Goal: Task Accomplishment & Management: Use online tool/utility

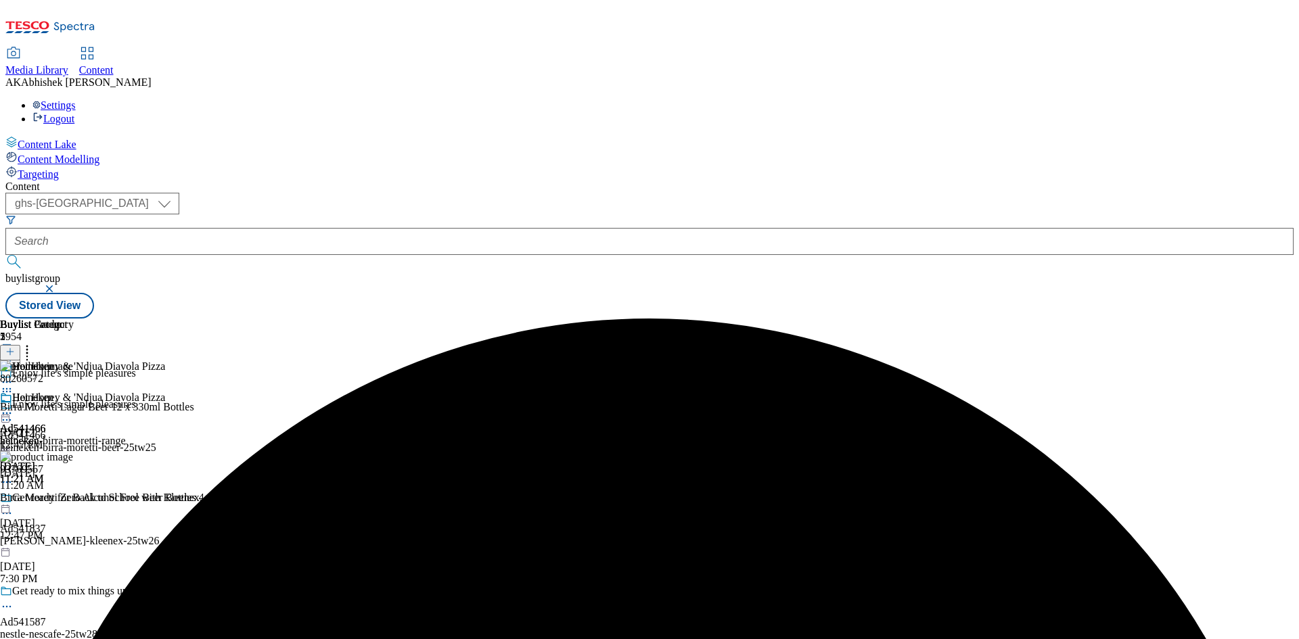
select select "ghs-[GEOGRAPHIC_DATA]"
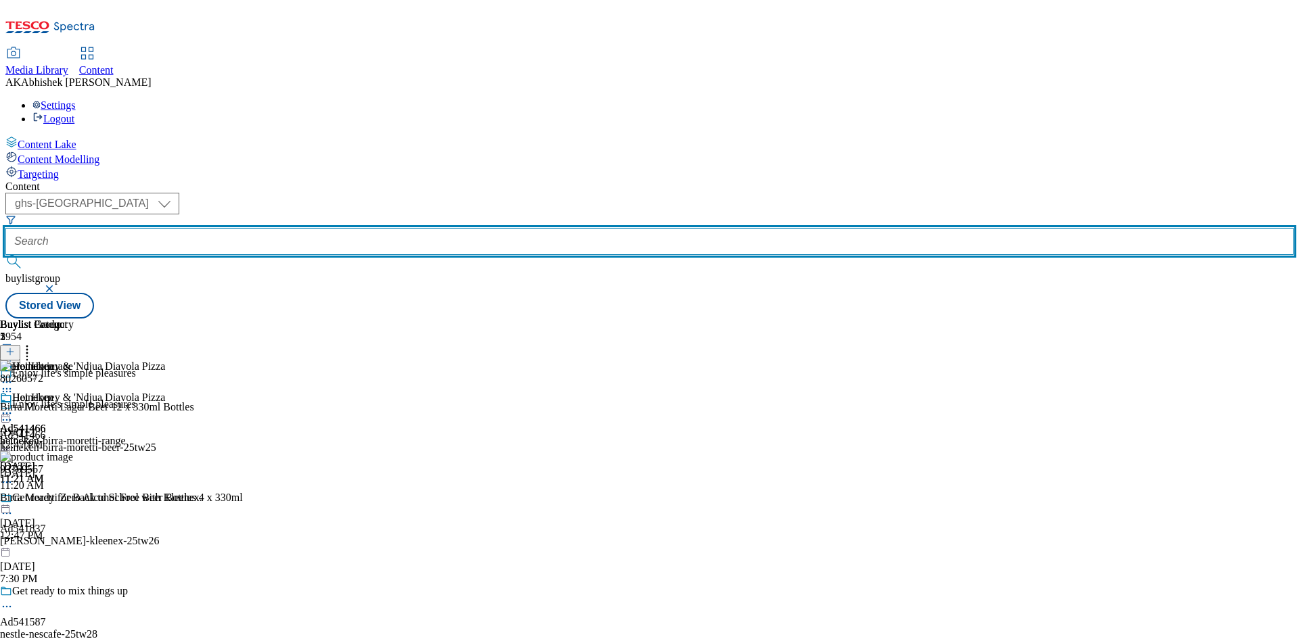
click at [333, 228] on input "text" at bounding box center [649, 241] width 1288 height 27
click at [5, 255] on button "submit" at bounding box center [14, 262] width 19 height 14
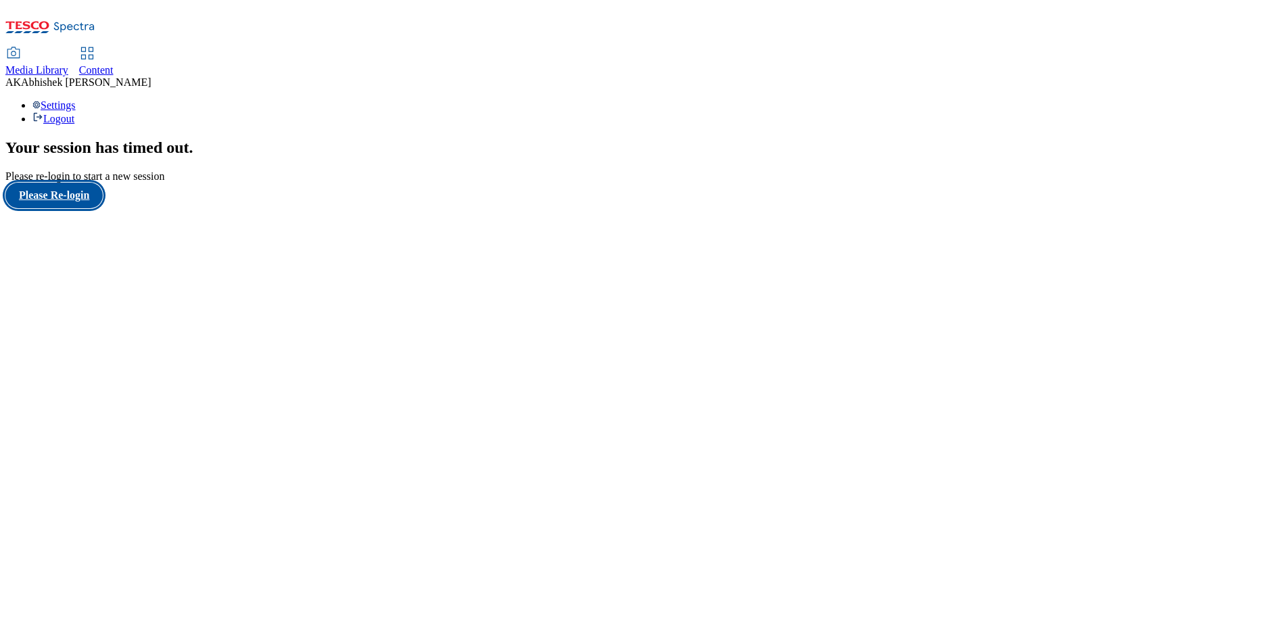
drag, startPoint x: 84, startPoint y: 391, endPoint x: 106, endPoint y: 392, distance: 22.4
click at [84, 208] on button "Please Re-login" at bounding box center [53, 196] width 97 height 26
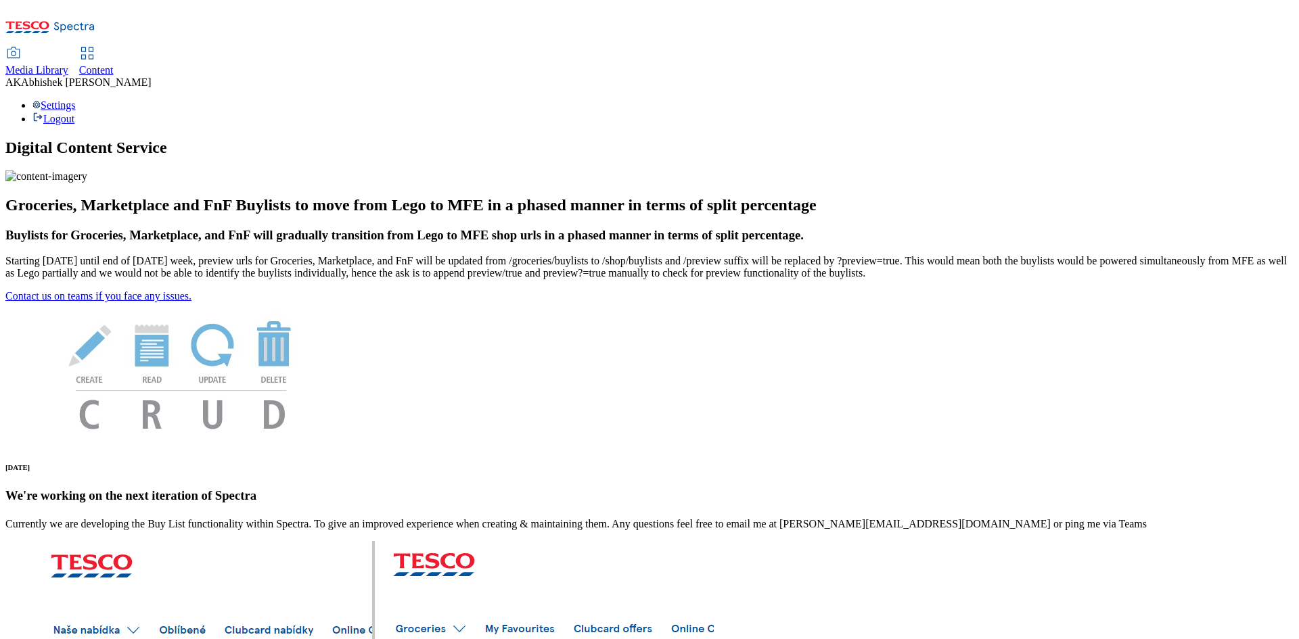
click at [114, 64] on div "Content" at bounding box center [96, 70] width 34 height 12
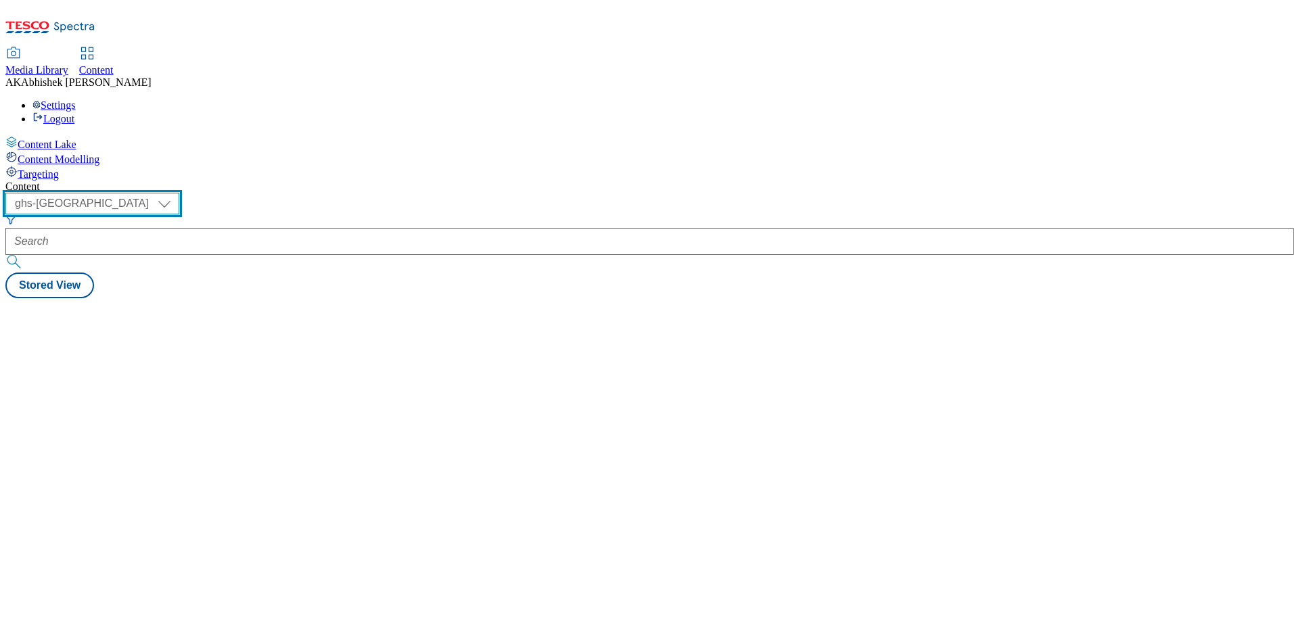
click at [179, 193] on select "ghs-roi ghs-[GEOGRAPHIC_DATA]" at bounding box center [92, 204] width 174 height 22
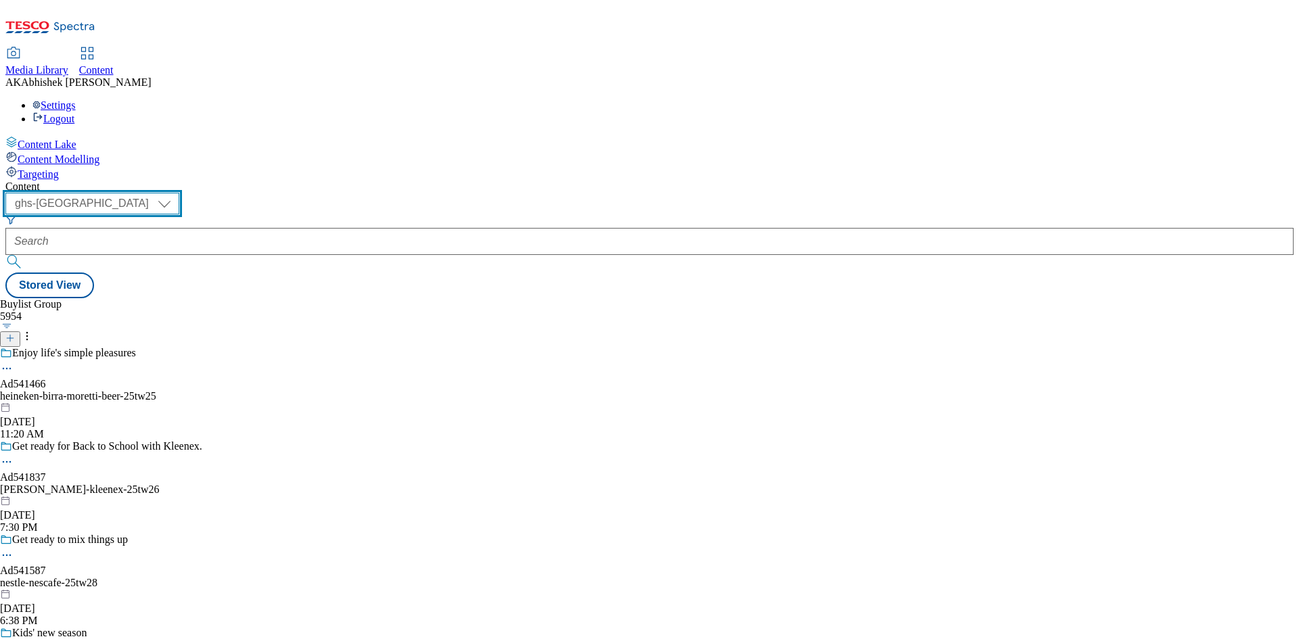
select select "ghs-roi"
click at [176, 193] on select "ghs-roi ghs-uk" at bounding box center [92, 204] width 174 height 22
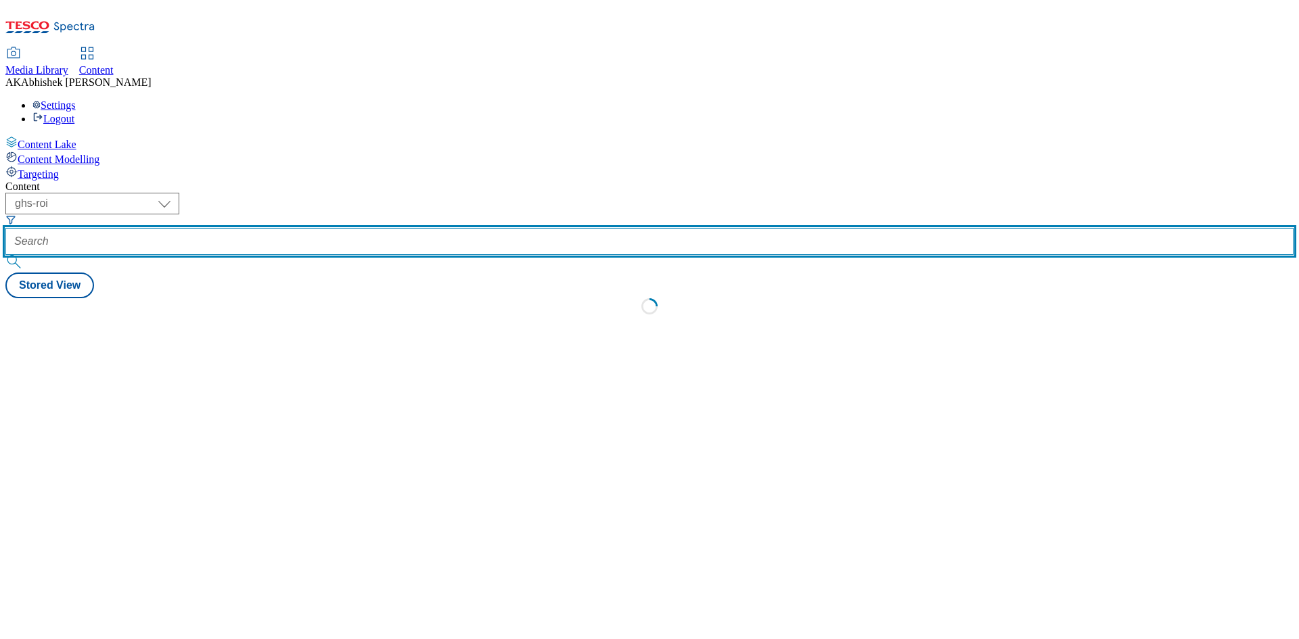
click at [314, 228] on input "text" at bounding box center [649, 241] width 1288 height 27
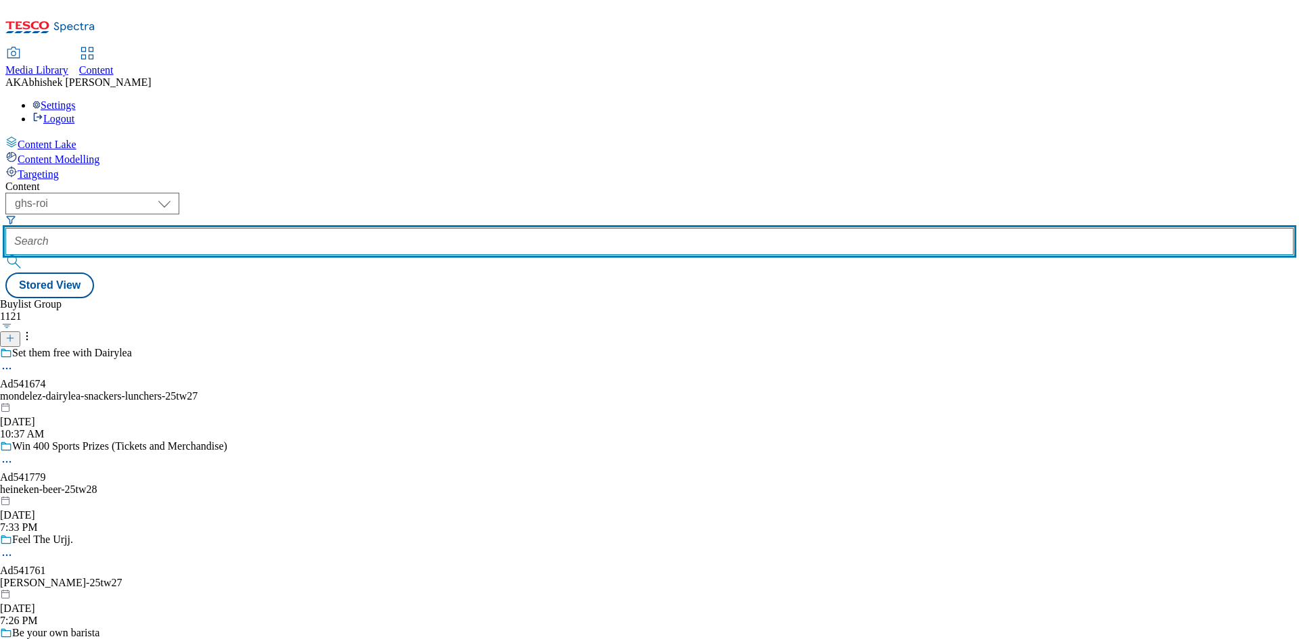
paste input "541674"
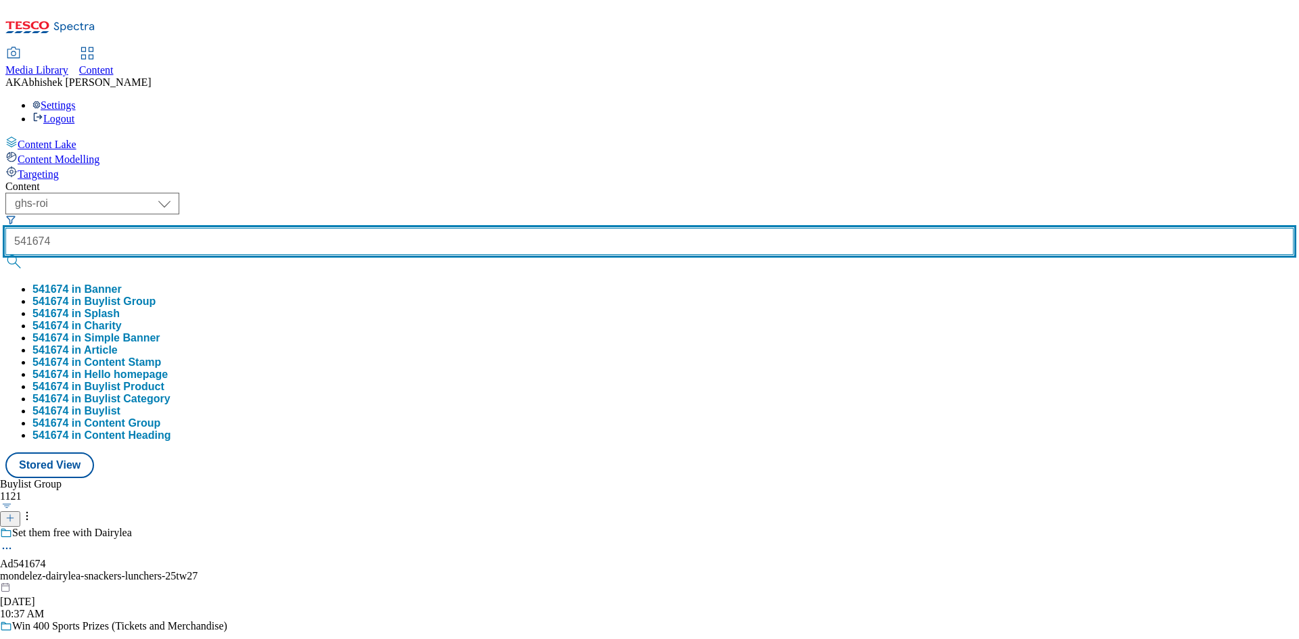
type input "541674"
click at [5, 255] on button "submit" at bounding box center [14, 262] width 19 height 14
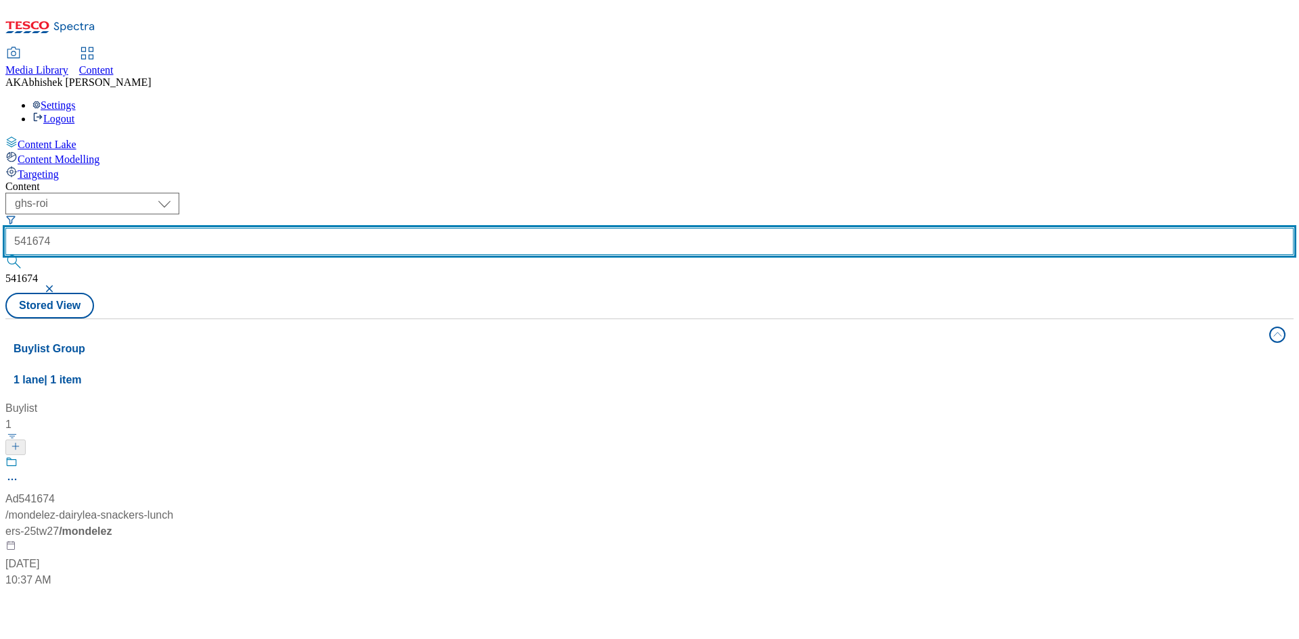
click at [296, 228] on input "541674" at bounding box center [649, 241] width 1288 height 27
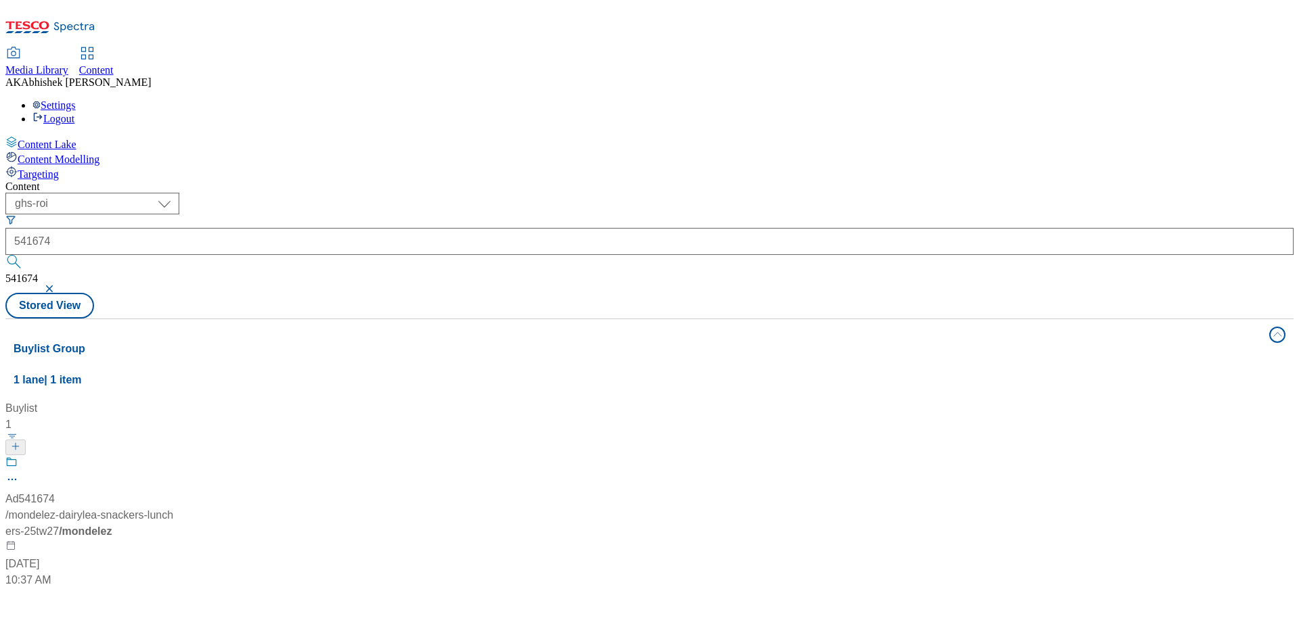
click at [174, 456] on div "Ad541674 / mondelez-dairylea-snackers-lunchers-25tw27 / mondelez Aug 14, 2025 1…" at bounding box center [89, 522] width 169 height 133
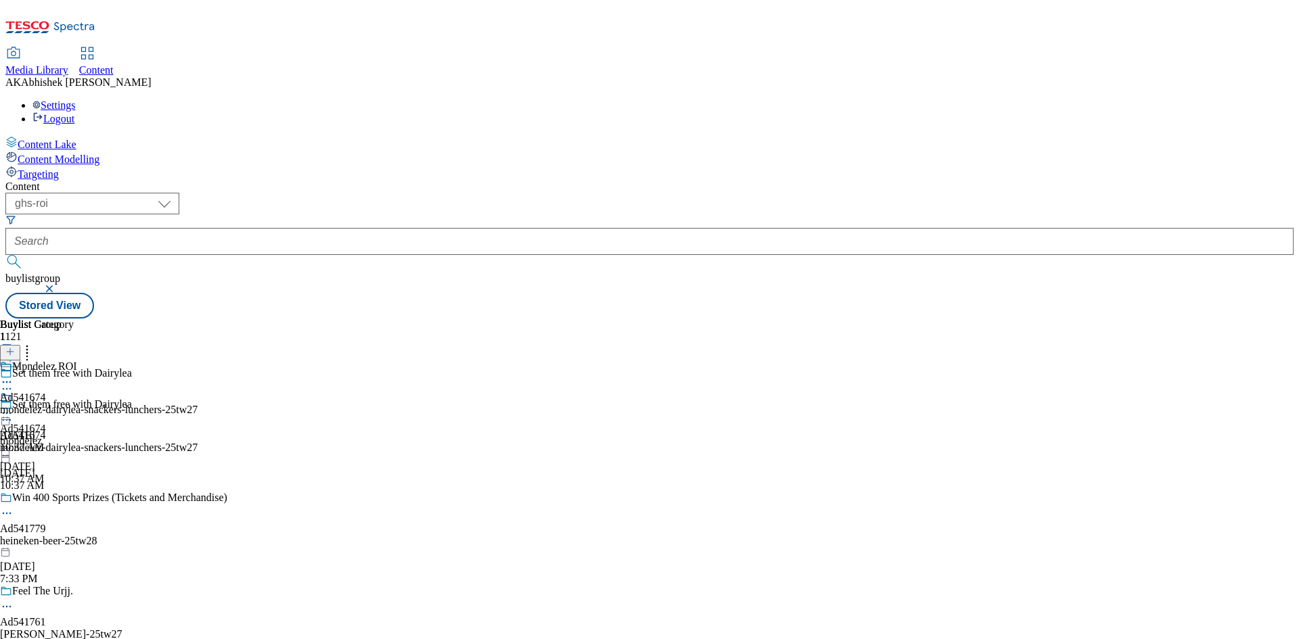
click at [8, 419] on circle at bounding box center [7, 420] width 2 height 2
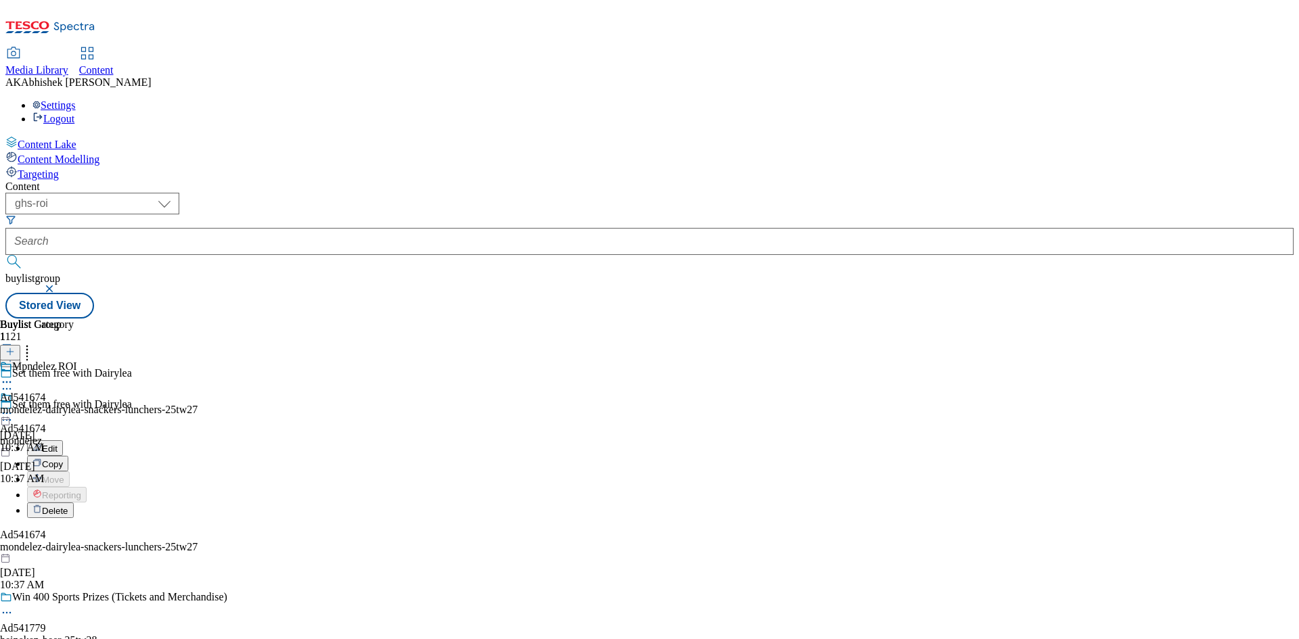
click at [57, 444] on span "Edit" at bounding box center [50, 449] width 16 height 10
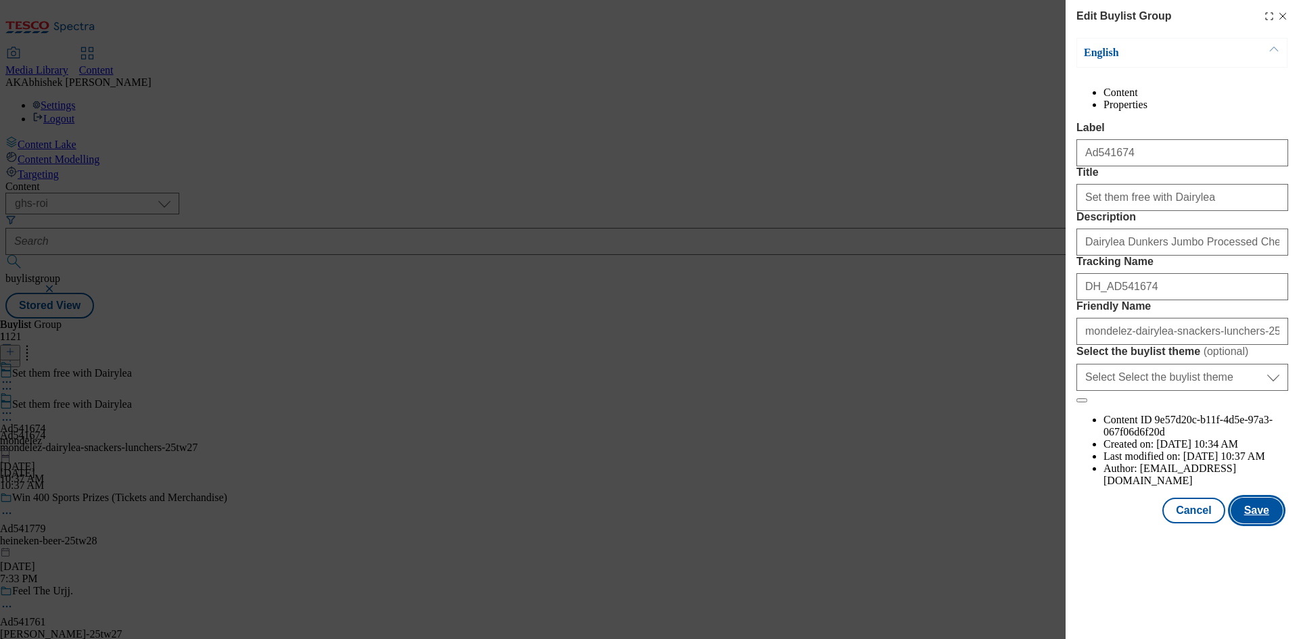
click at [1255, 523] on button "Save" at bounding box center [1256, 511] width 52 height 26
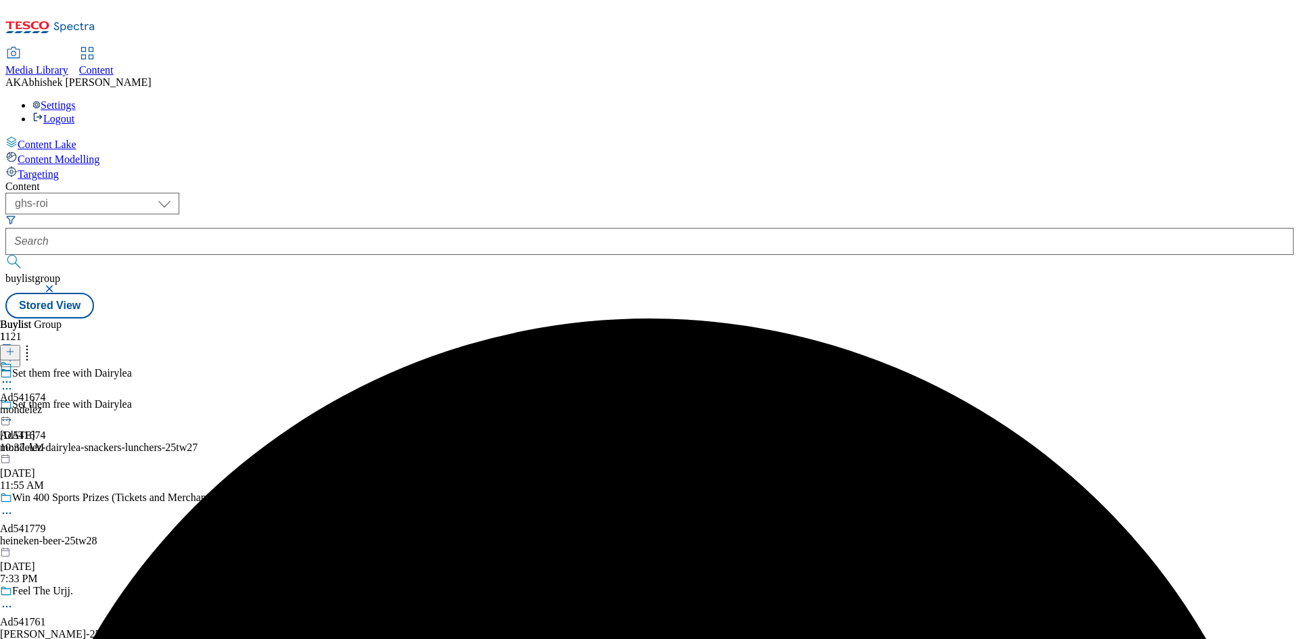
click at [14, 375] on icon at bounding box center [7, 382] width 14 height 14
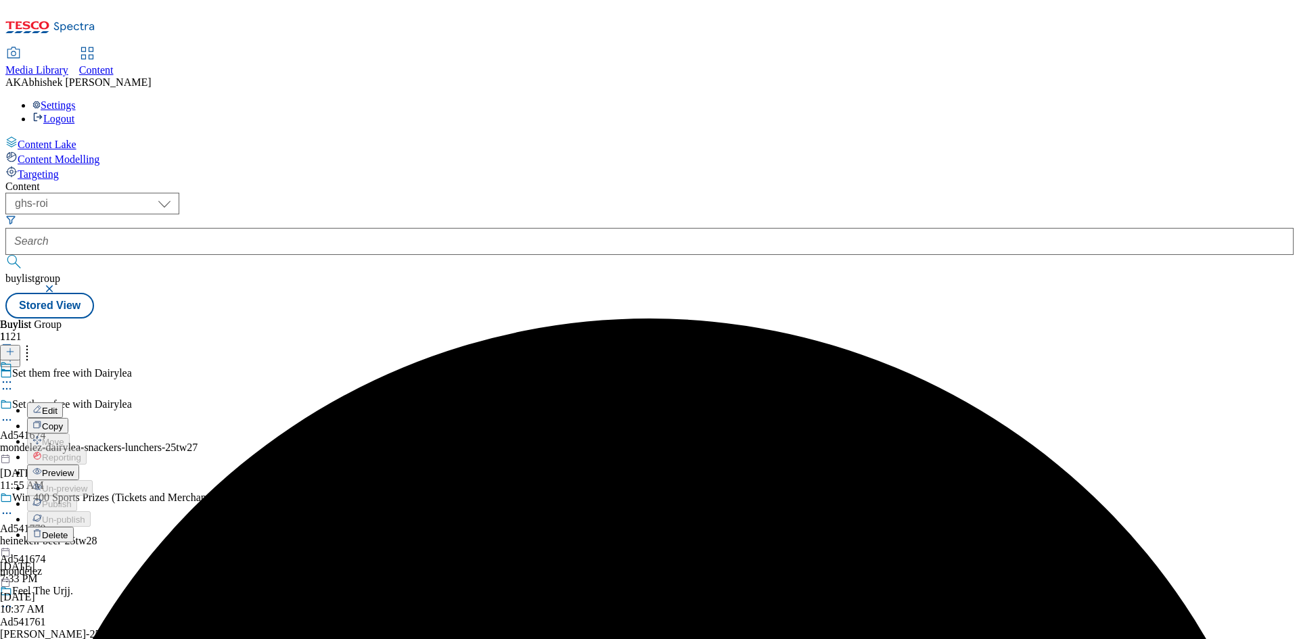
click at [63, 402] on button "Edit" at bounding box center [45, 410] width 36 height 16
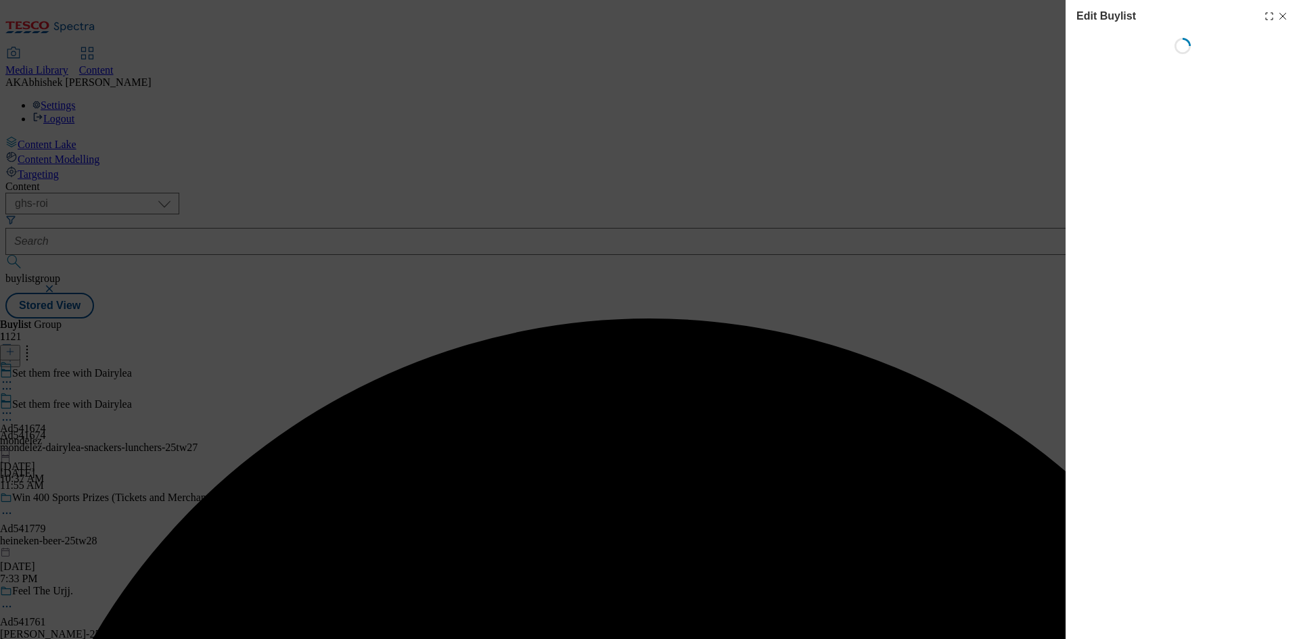
select select "tactical"
select select "supplier funded short term 1-3 weeks"
select select "dunnhumby"
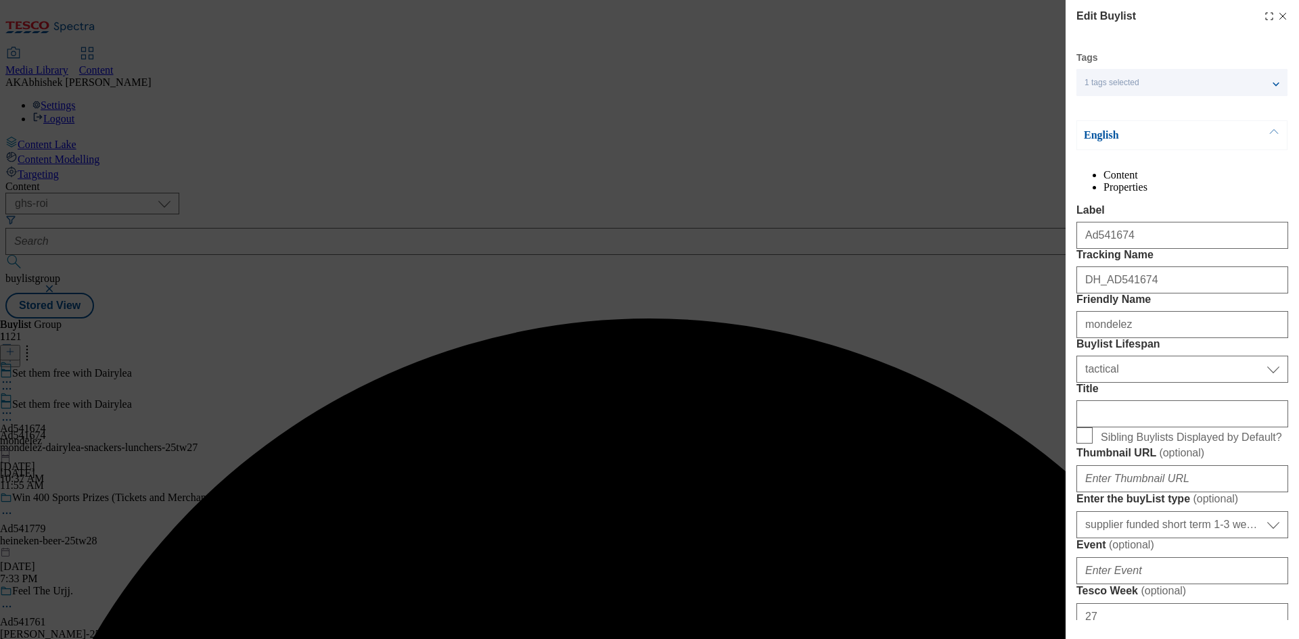
select select "Banner"
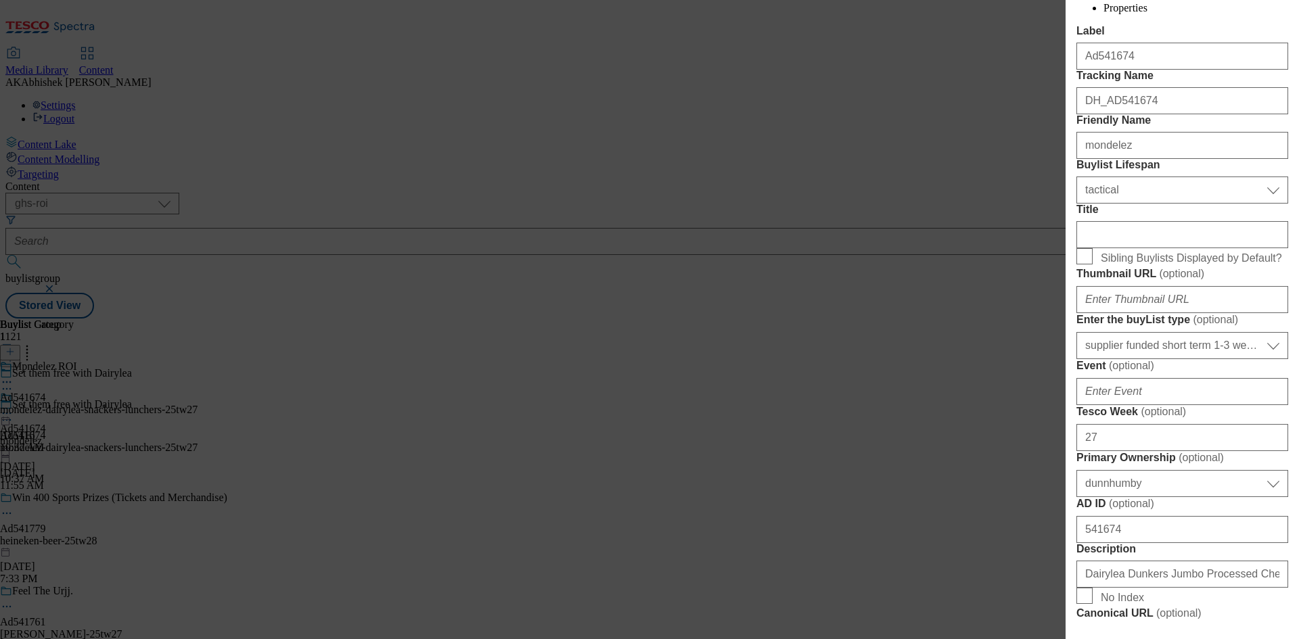
scroll to position [203, 0]
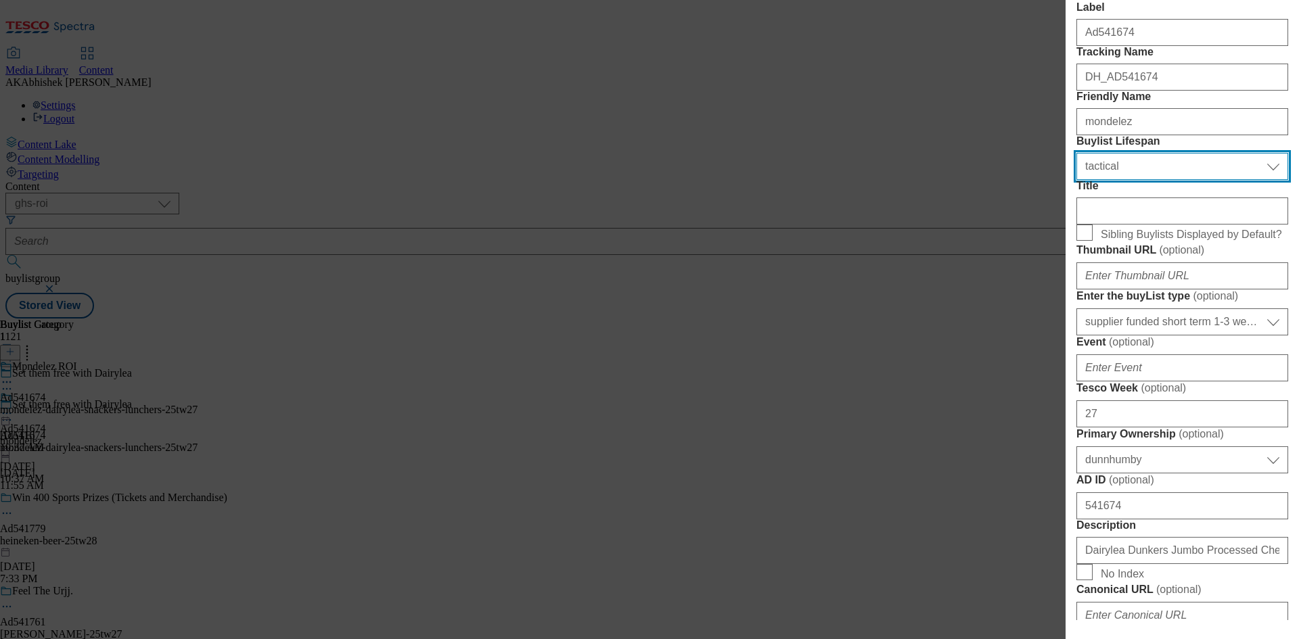
click at [1131, 180] on select "Select Buylist Lifespan evergreen seasonal tactical" at bounding box center [1182, 166] width 212 height 27
click at [1133, 180] on select "Select Buylist Lifespan evergreen seasonal tactical" at bounding box center [1182, 166] width 212 height 27
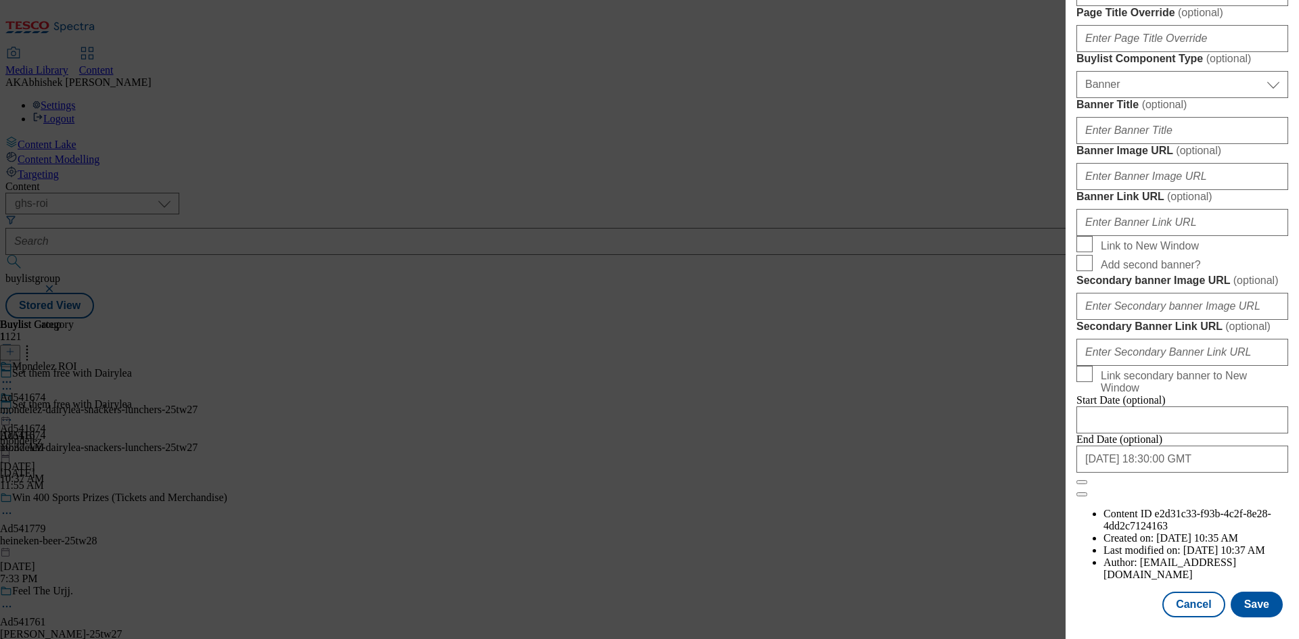
scroll to position [1328, 0]
click at [1243, 608] on button "Save" at bounding box center [1256, 605] width 52 height 26
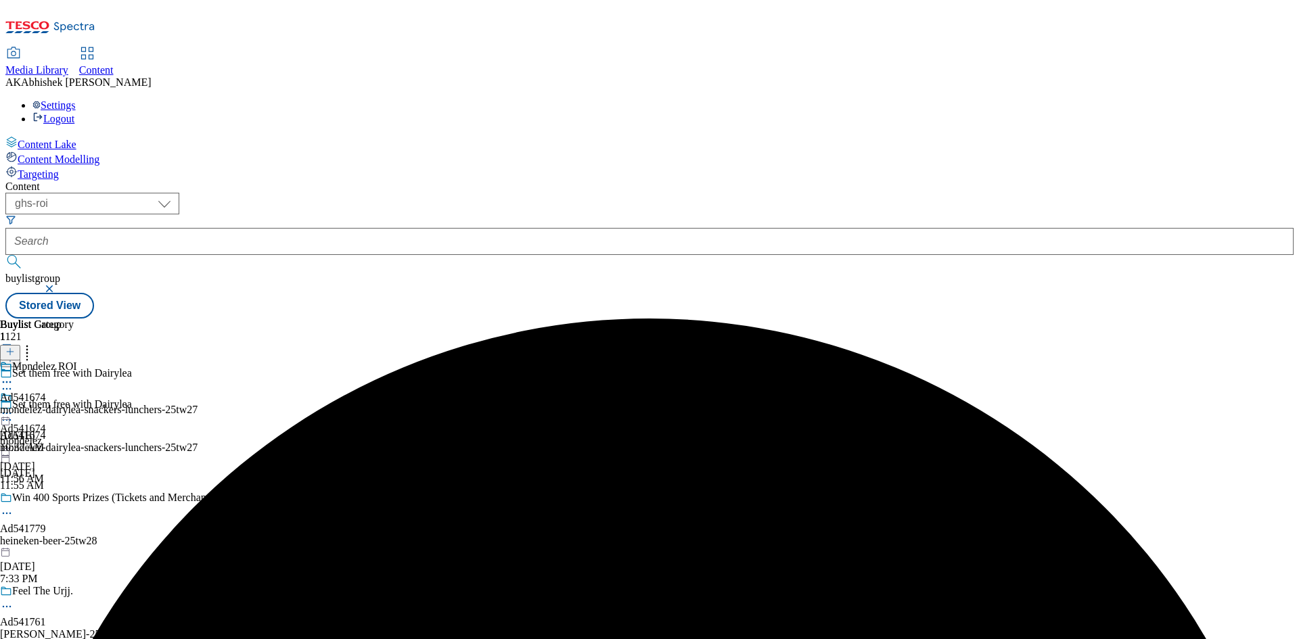
click at [14, 406] on icon at bounding box center [7, 413] width 14 height 14
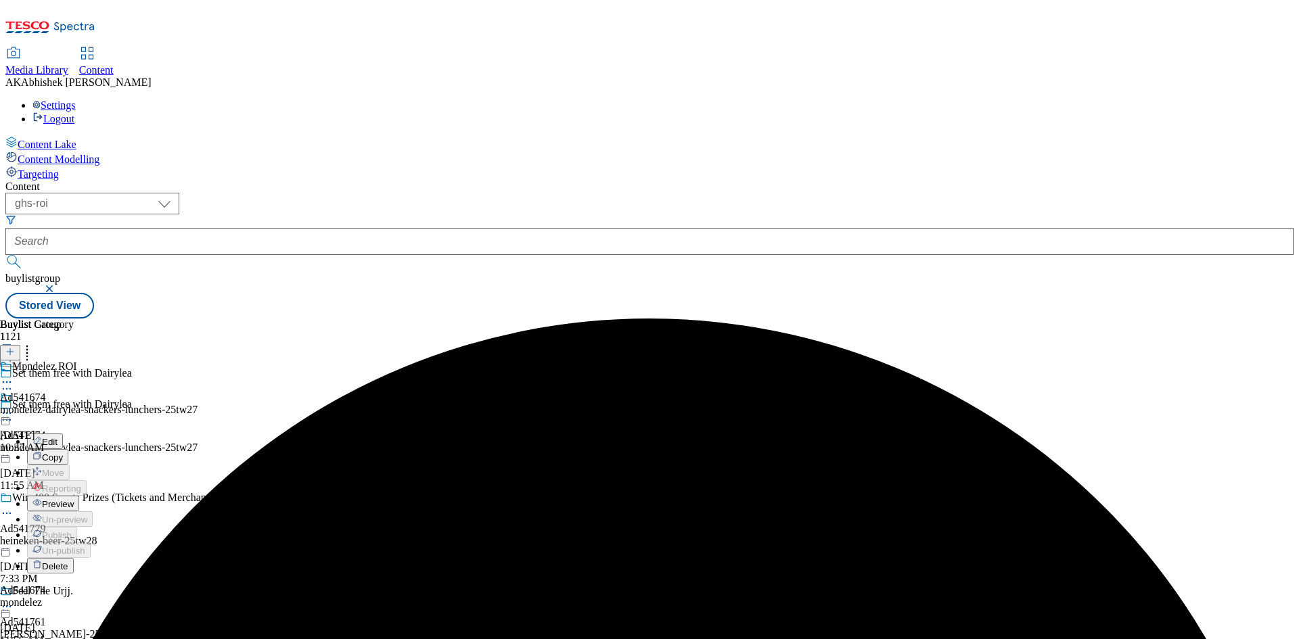
click at [63, 434] on button "Edit" at bounding box center [45, 442] width 36 height 16
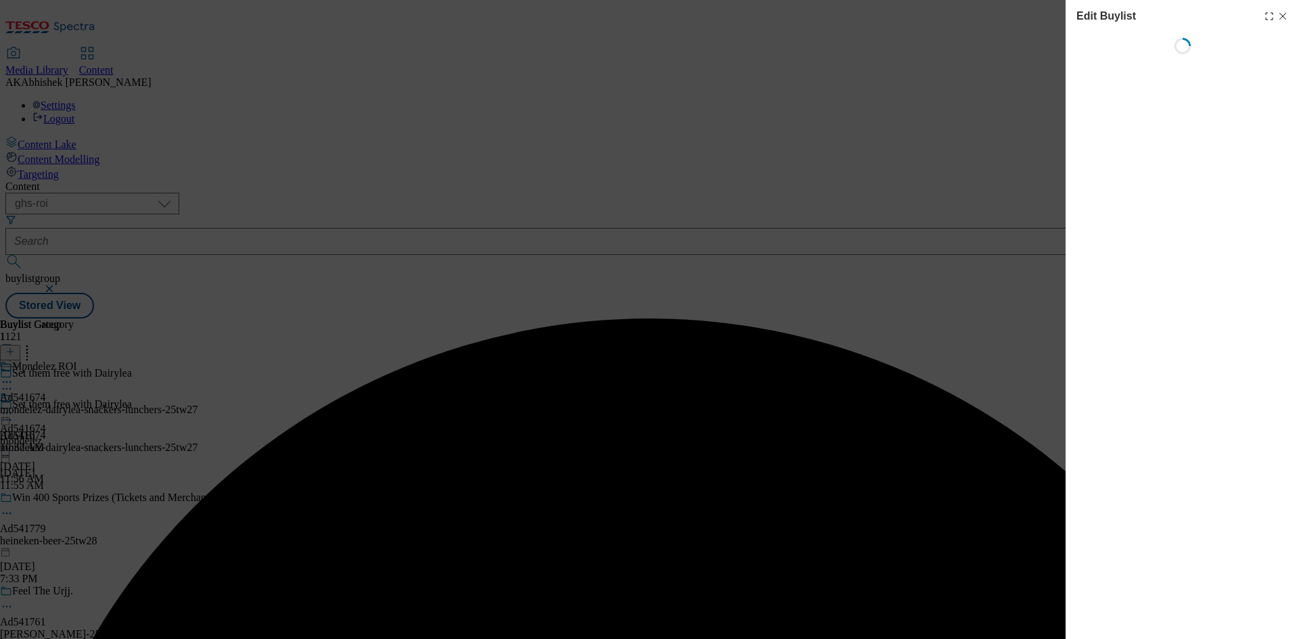
select select "tactical"
select select "supplier funded short term 1-3 weeks"
select select "dunnhumby"
select select "Banner"
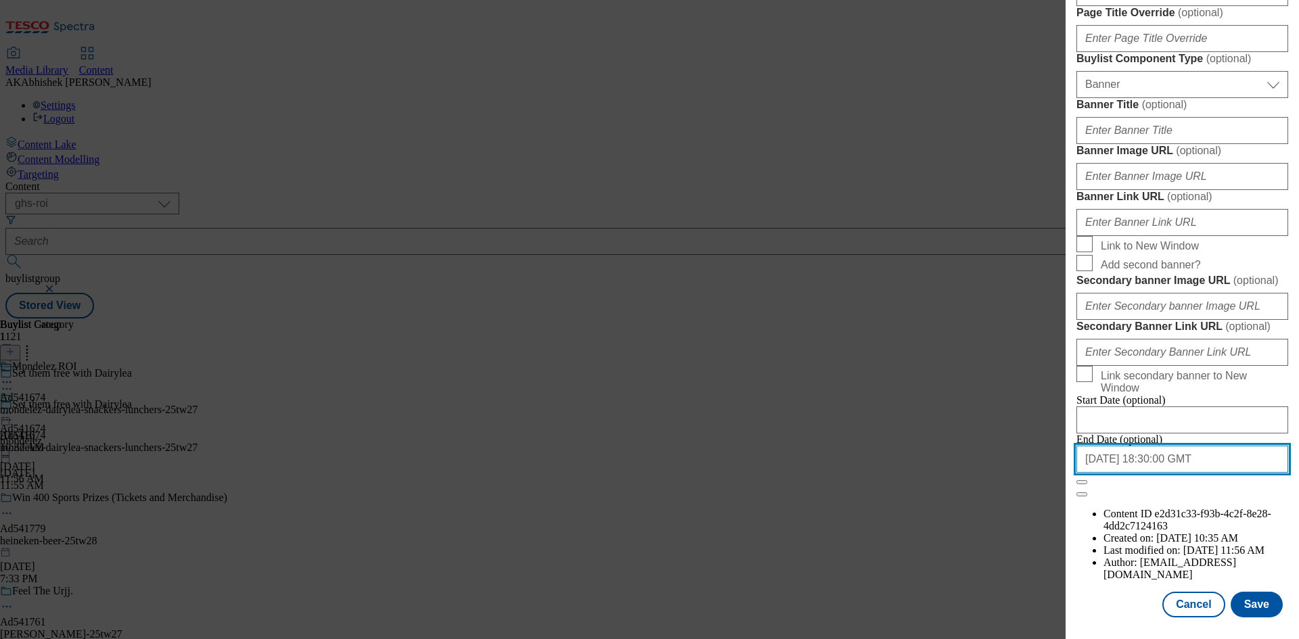
click at [1193, 473] on input "2025-10-26 18:30:00 GMT" at bounding box center [1182, 459] width 212 height 27
select select "2025"
select select "October"
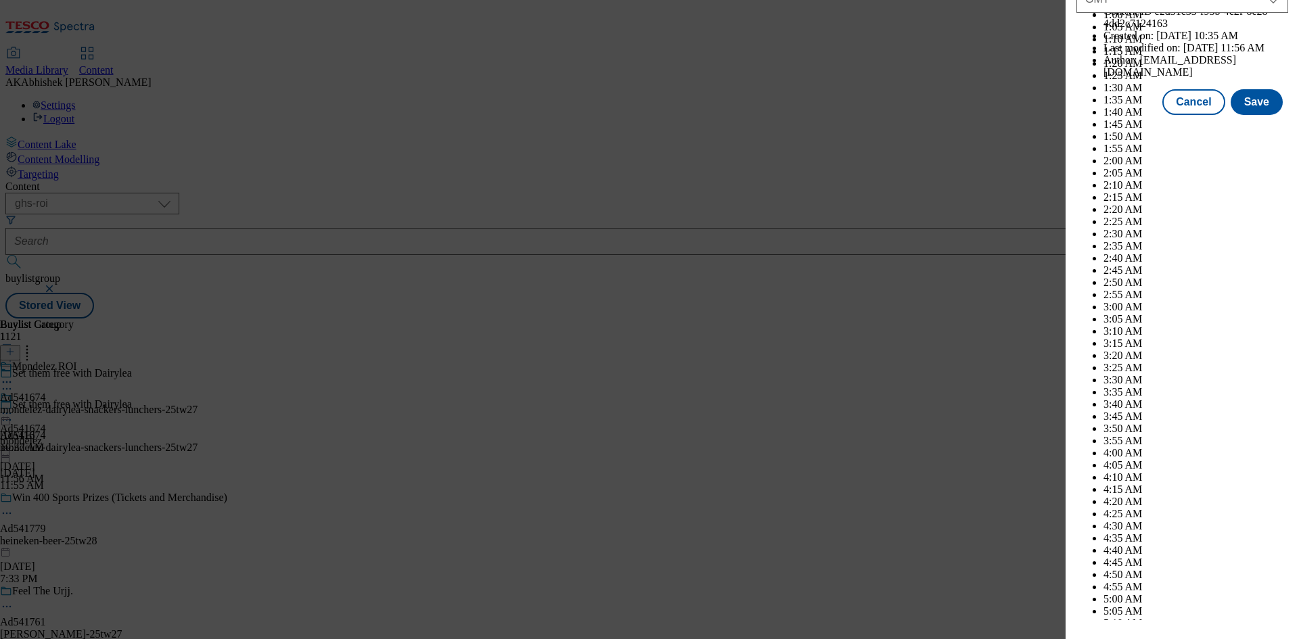
scroll to position [5548, 0]
click at [1262, 115] on button "Save" at bounding box center [1256, 102] width 52 height 26
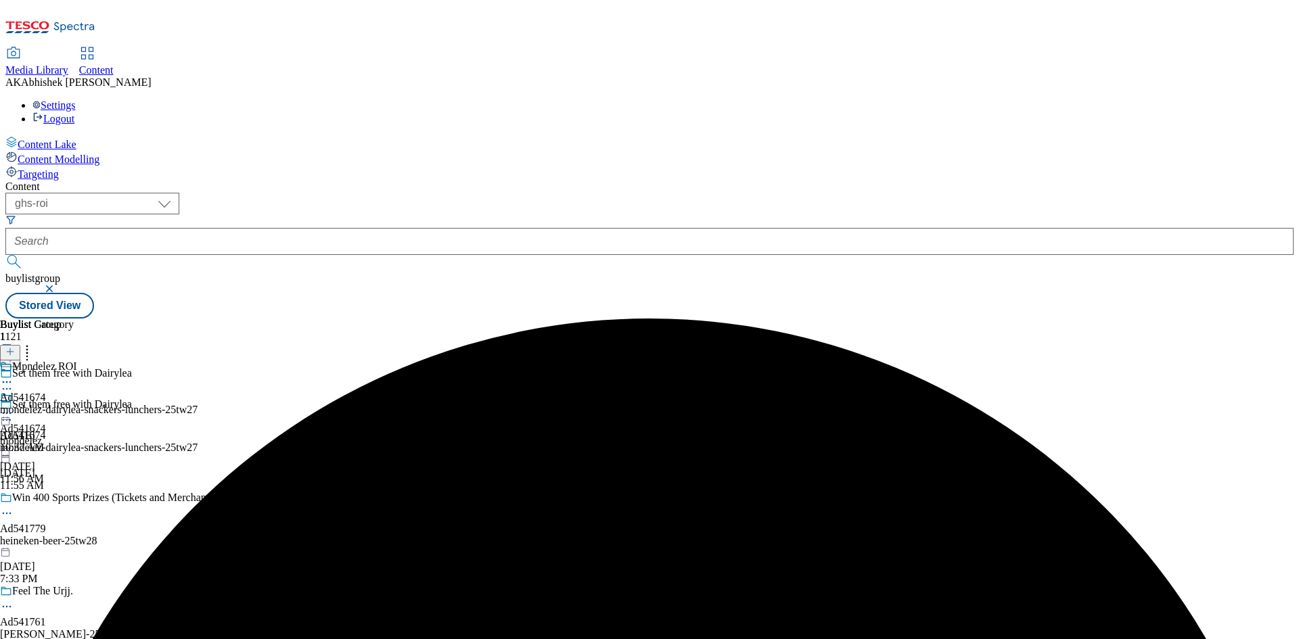
click at [14, 375] on icon at bounding box center [7, 382] width 14 height 14
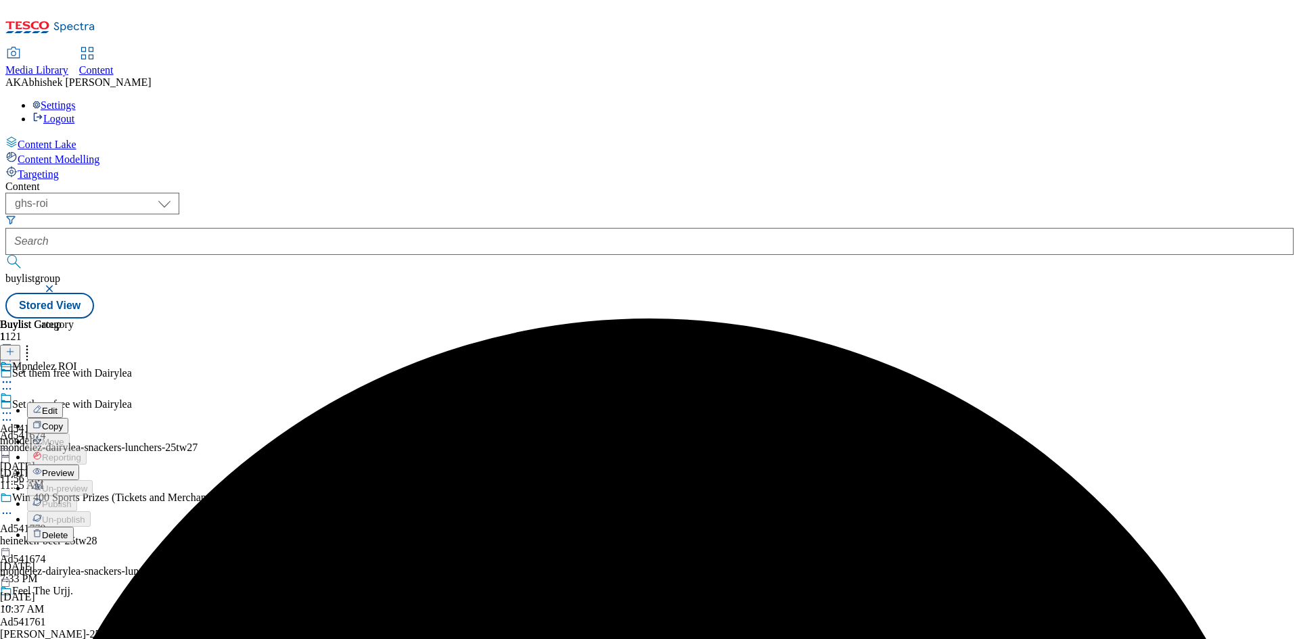
click at [57, 406] on span "Edit" at bounding box center [50, 411] width 16 height 10
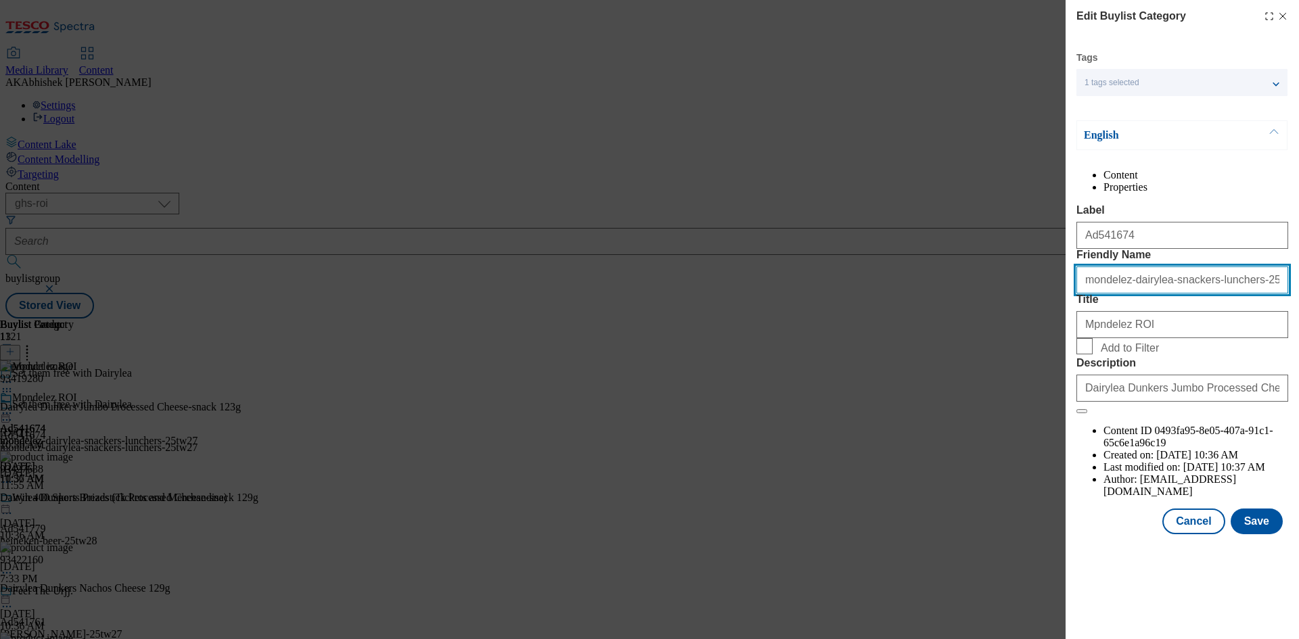
drag, startPoint x: 1159, startPoint y: 336, endPoint x: 1226, endPoint y: 336, distance: 67.6
click at [1226, 294] on input "mondelez-dairylea-snackers-lunchers-25tw27" at bounding box center [1182, 279] width 212 height 27
type input "mondelez-dairylea-25tw27"
click at [1264, 534] on button "Save" at bounding box center [1256, 522] width 52 height 26
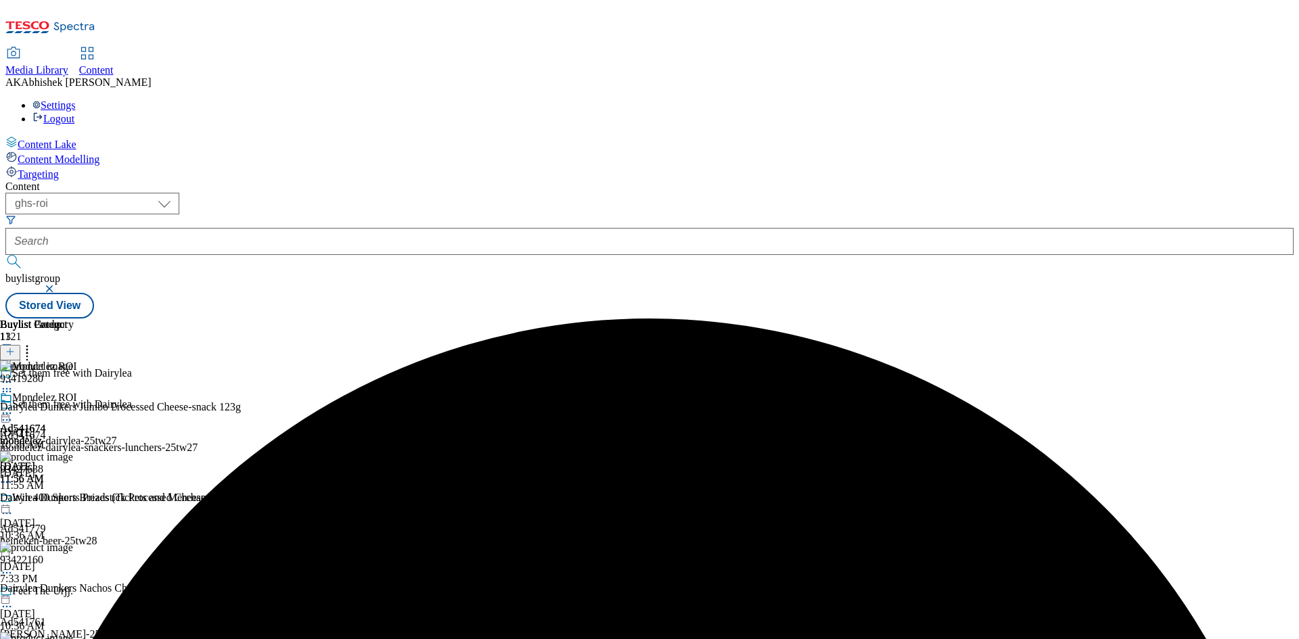
click at [14, 413] on icon at bounding box center [7, 420] width 14 height 14
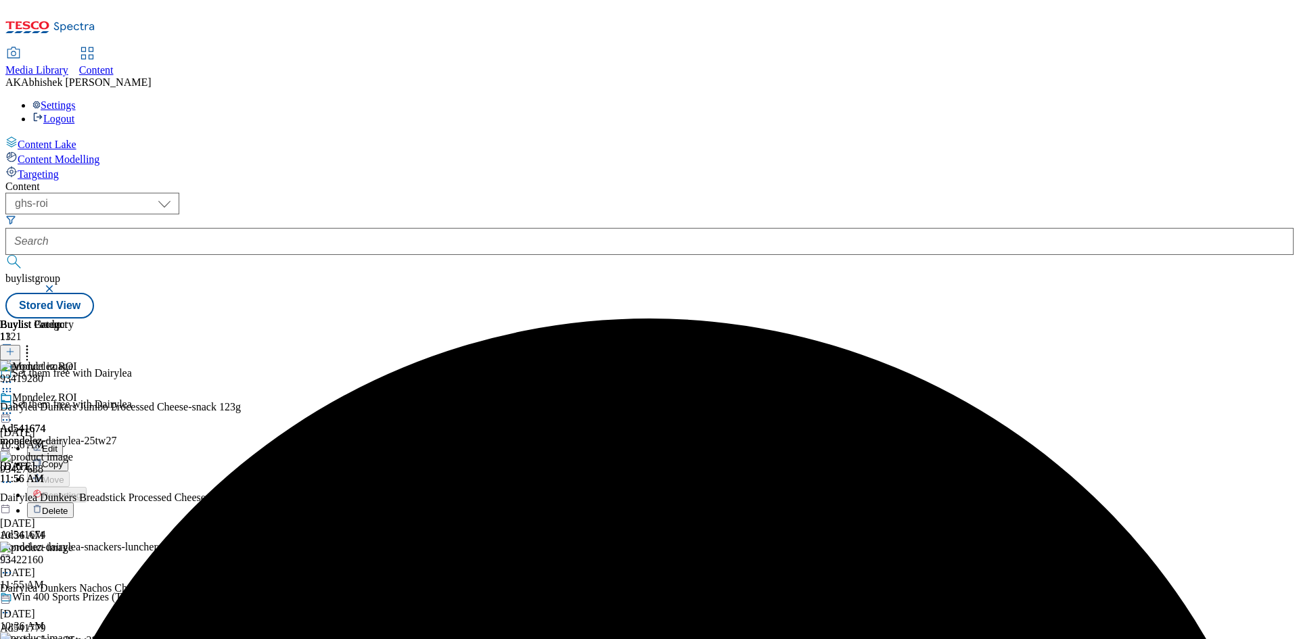
click at [57, 444] on span "Edit" at bounding box center [50, 449] width 16 height 10
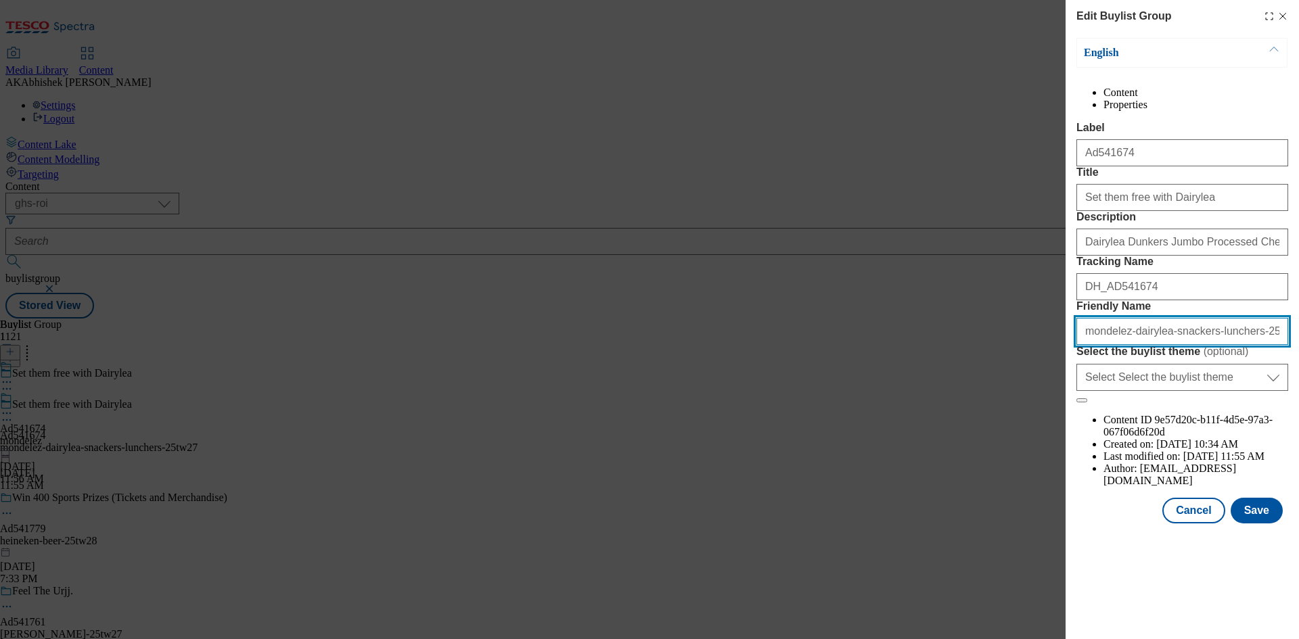
drag, startPoint x: 1155, startPoint y: 455, endPoint x: 1227, endPoint y: 454, distance: 71.7
click at [1227, 345] on input "mondelez-dairylea-snackers-lunchers-25tw27" at bounding box center [1182, 331] width 212 height 27
type input "mondelez-dairylea-25tw27"
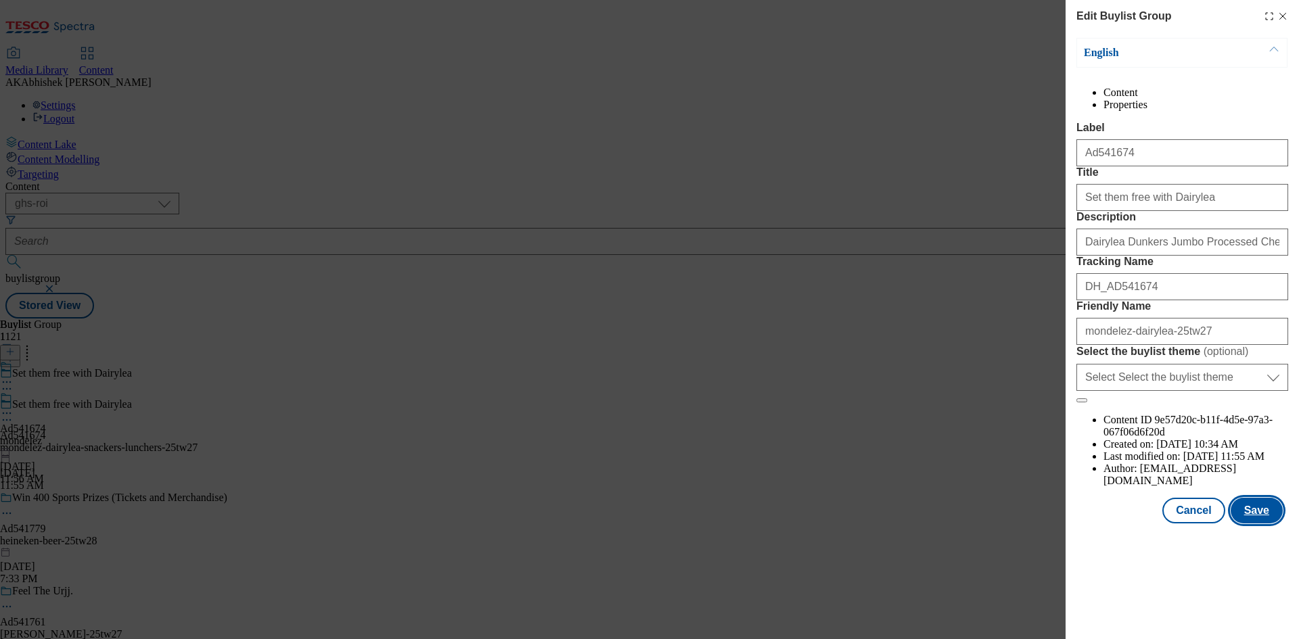
click at [1266, 523] on button "Save" at bounding box center [1256, 511] width 52 height 26
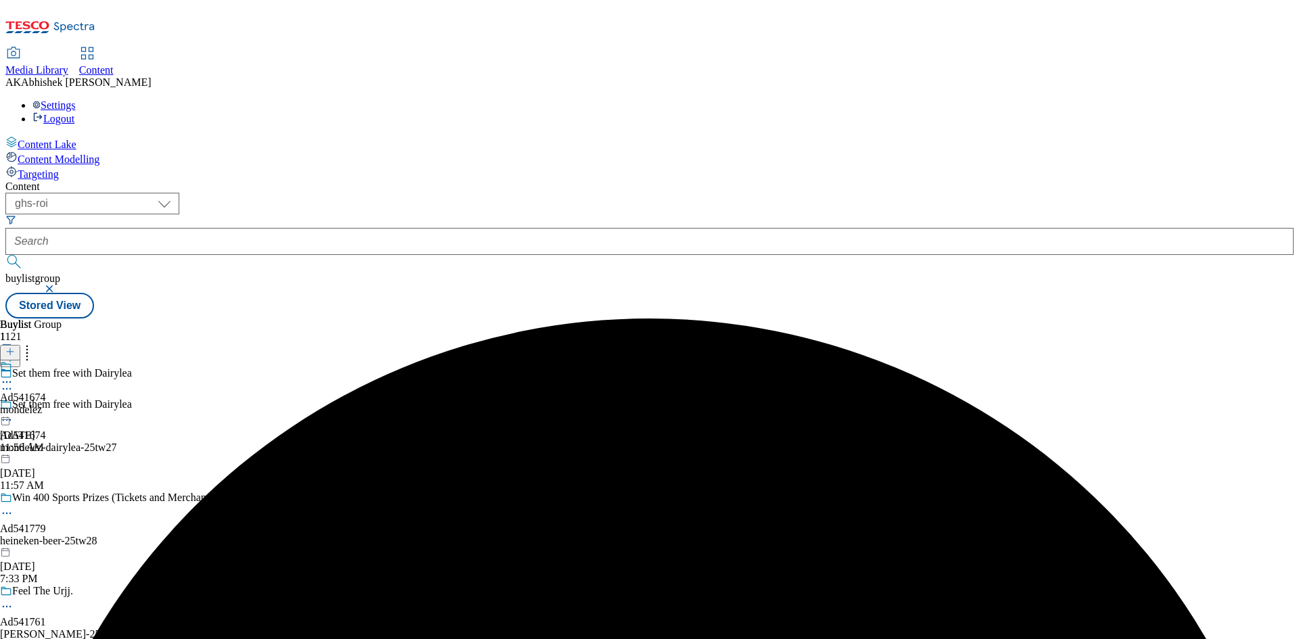
click at [46, 404] on div "mondelez" at bounding box center [23, 410] width 46 height 12
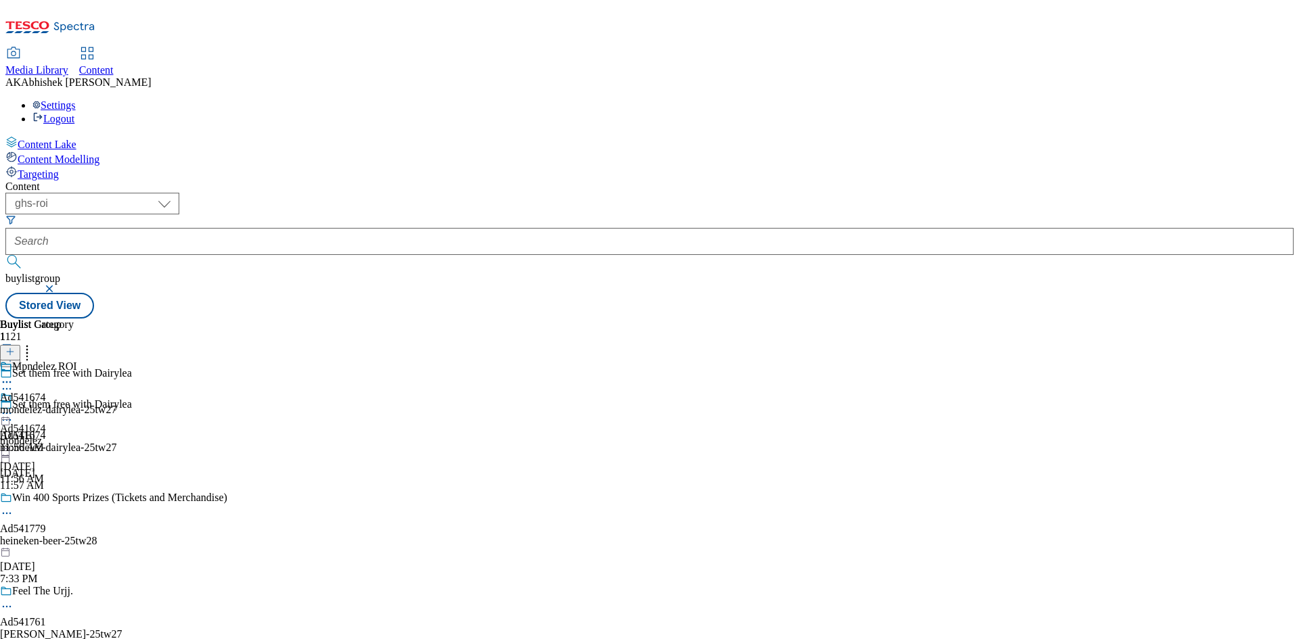
click at [14, 375] on icon at bounding box center [7, 382] width 14 height 14
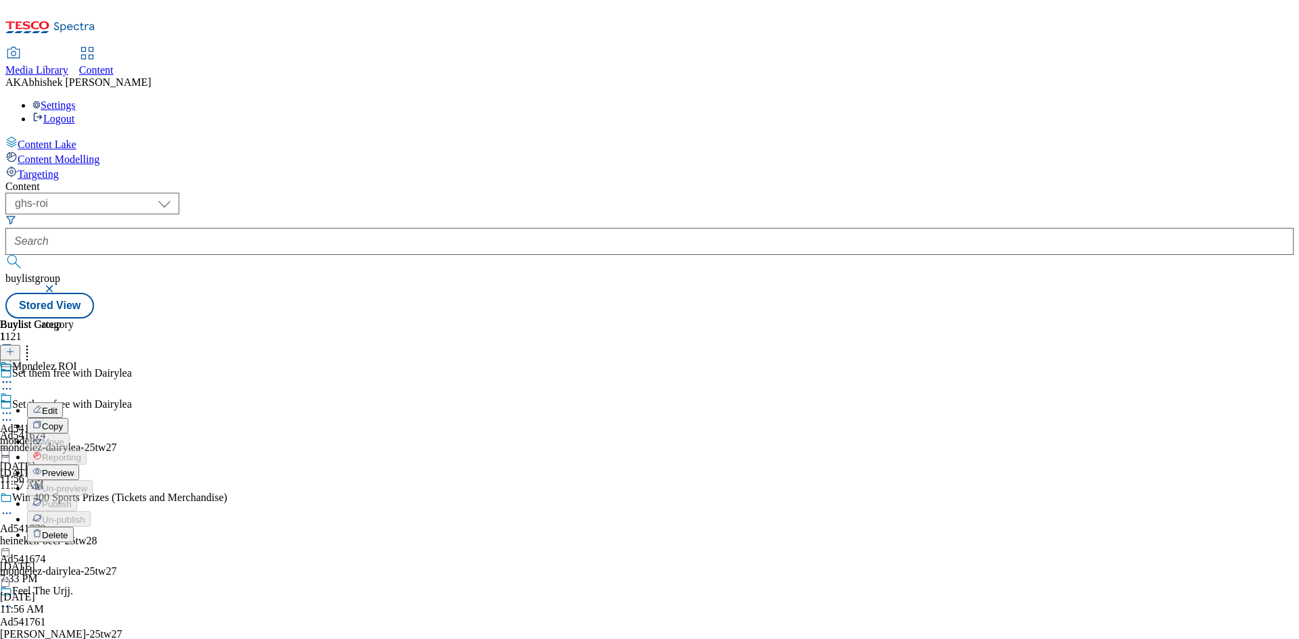
click at [74, 468] on span "Preview" at bounding box center [58, 473] width 32 height 10
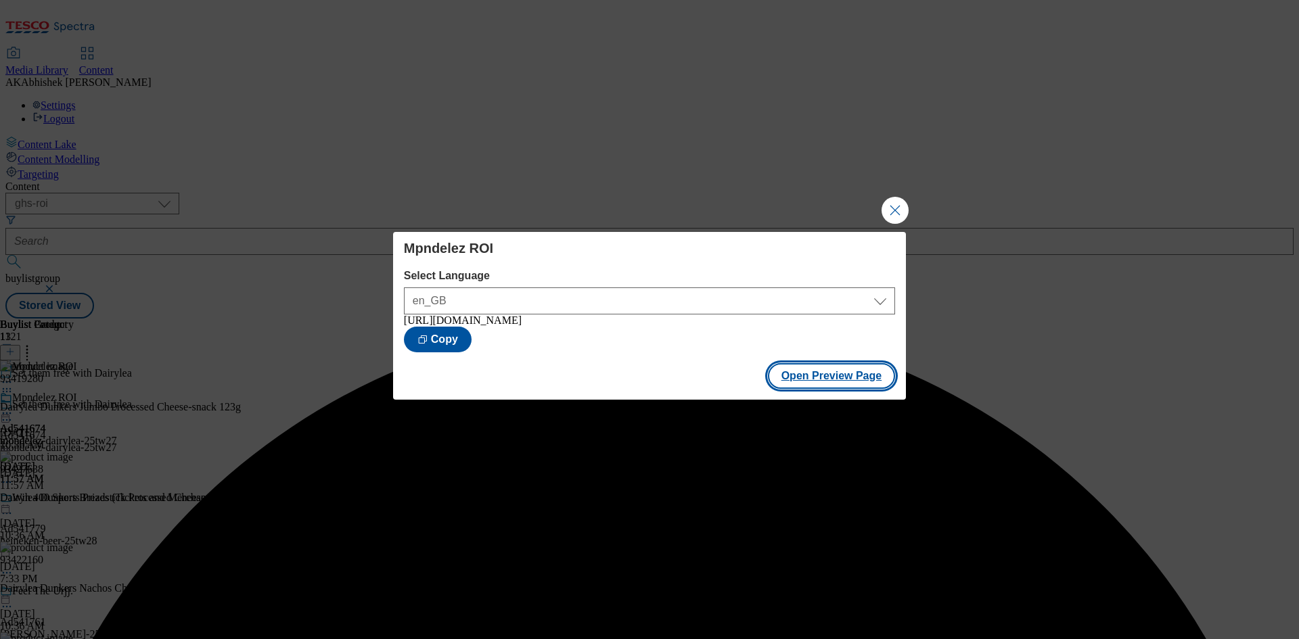
click at [838, 376] on button "Open Preview Page" at bounding box center [832, 376] width 128 height 26
click at [892, 202] on button "Close Modal" at bounding box center [894, 210] width 27 height 27
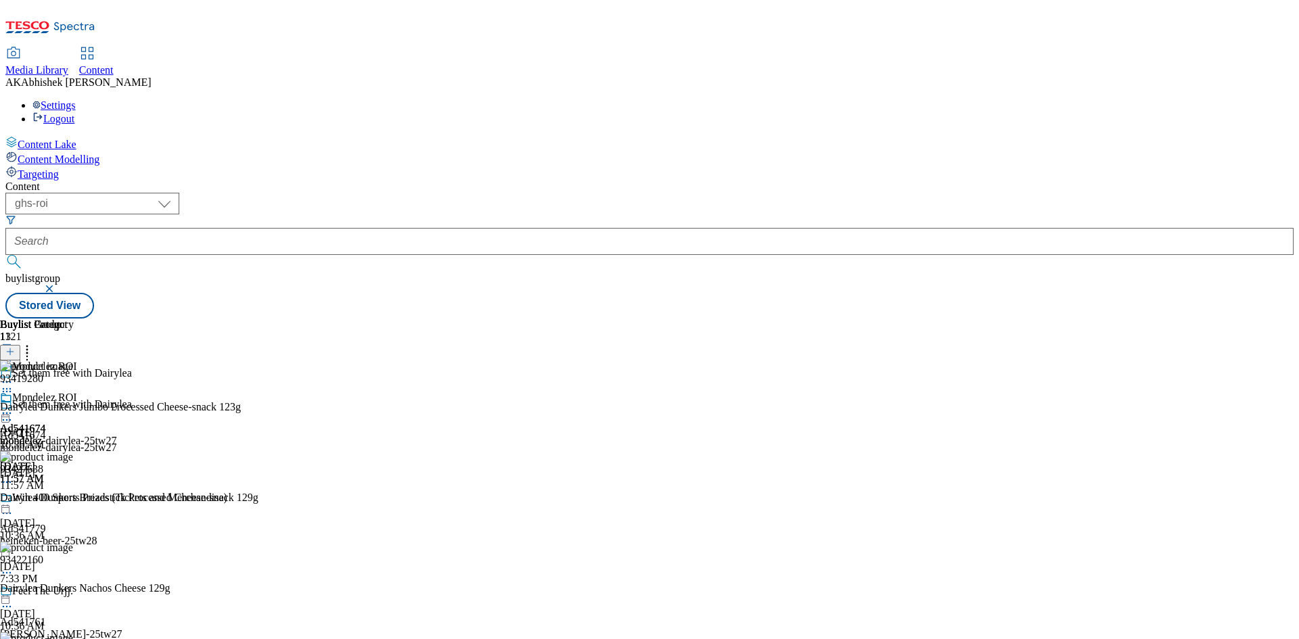
click at [14, 406] on icon at bounding box center [7, 413] width 14 height 14
click at [72, 546] on span "Publish" at bounding box center [57, 551] width 30 height 10
